Goal: Check status

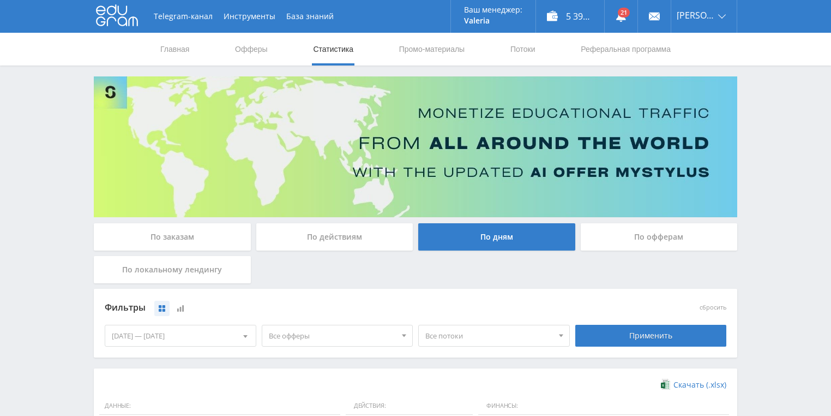
scroll to position [218, 0]
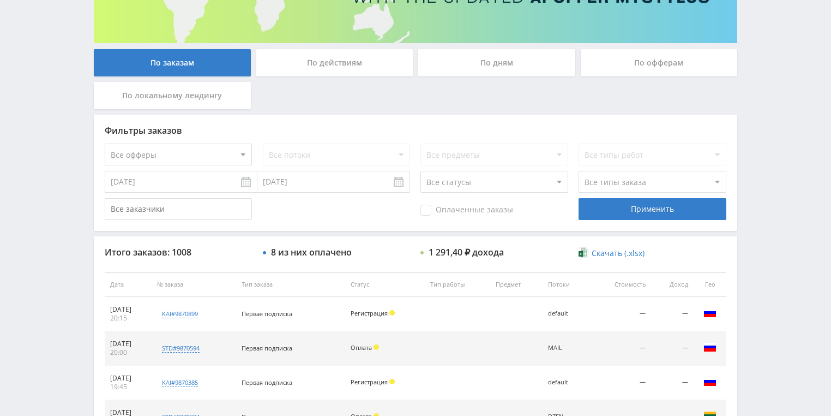
scroll to position [174, 0]
click at [317, 65] on div "По действиям" at bounding box center [334, 62] width 157 height 27
click at [0, 0] on input "По действиям" at bounding box center [0, 0] width 0 height 0
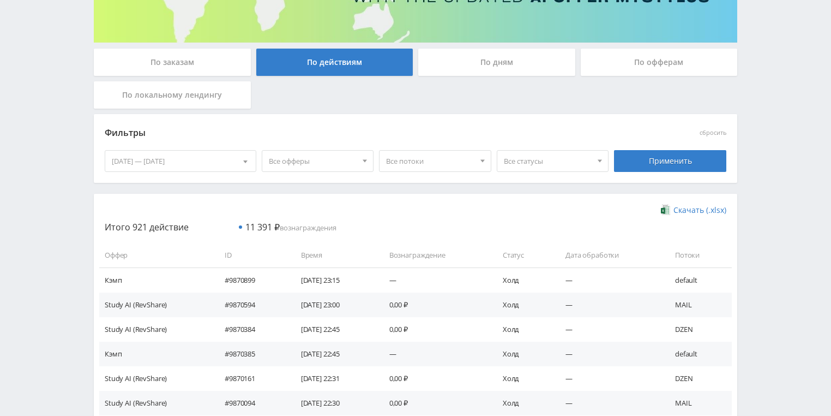
click at [484, 72] on div "По дням" at bounding box center [496, 62] width 157 height 27
click at [0, 0] on input "По дням" at bounding box center [0, 0] width 0 height 0
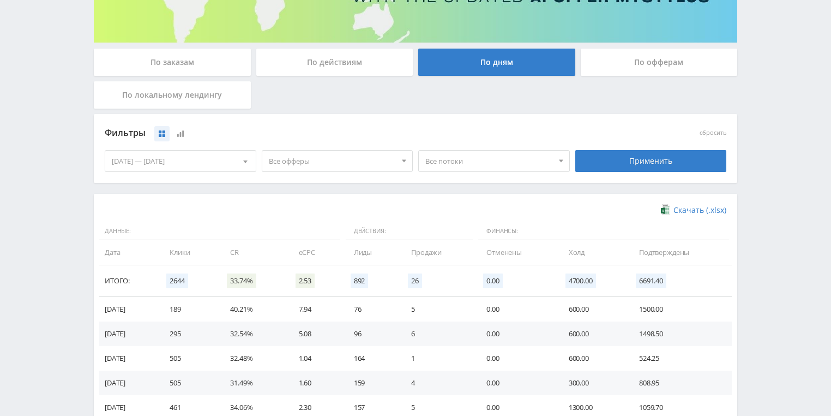
scroll to position [262, 0]
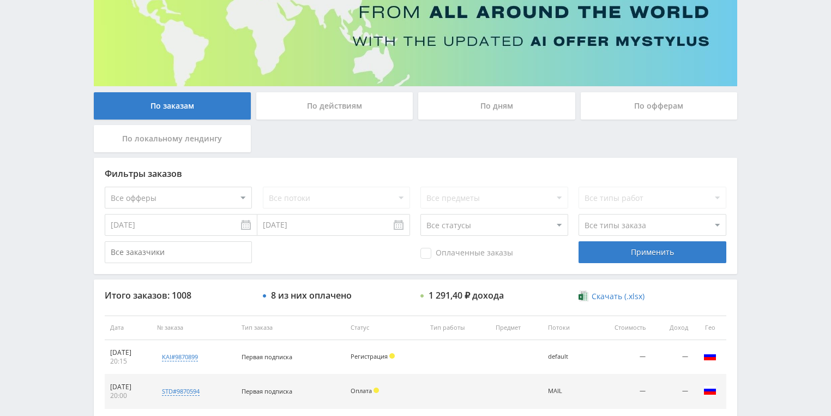
click at [346, 115] on div "По действиям" at bounding box center [334, 105] width 157 height 27
click at [0, 0] on input "По действиям" at bounding box center [0, 0] width 0 height 0
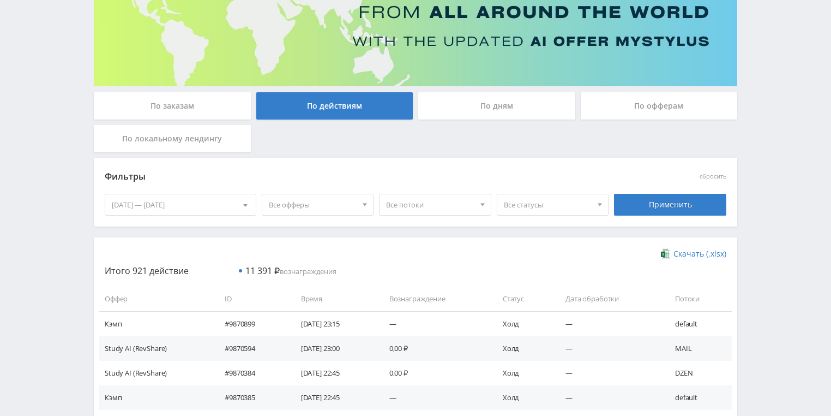
click at [476, 99] on div "По дням" at bounding box center [496, 105] width 157 height 27
click at [0, 0] on input "По дням" at bounding box center [0, 0] width 0 height 0
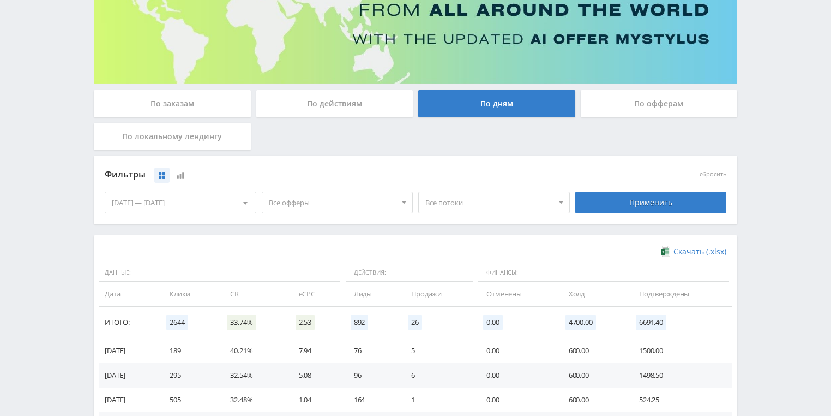
scroll to position [218, 0]
